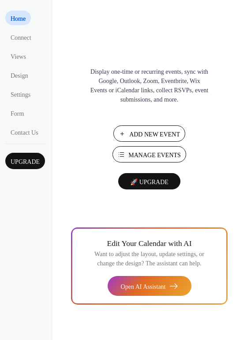
click at [137, 155] on span "Manage Events" at bounding box center [155, 155] width 53 height 9
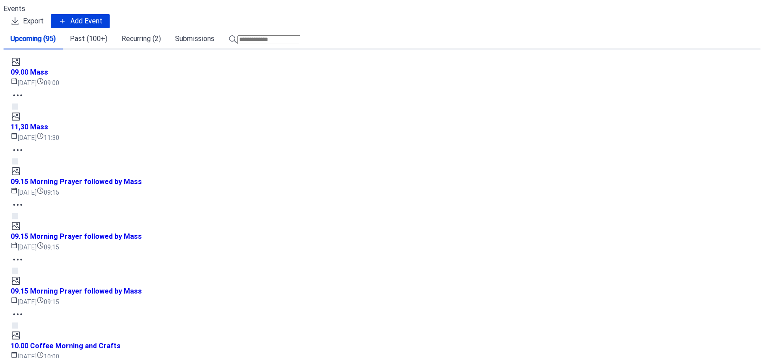
click at [19, 206] on circle at bounding box center [18, 205] width 2 height 2
click at [410, 235] on div "Edit" at bounding box center [409, 235] width 57 height 14
